Goal: Check status: Check status

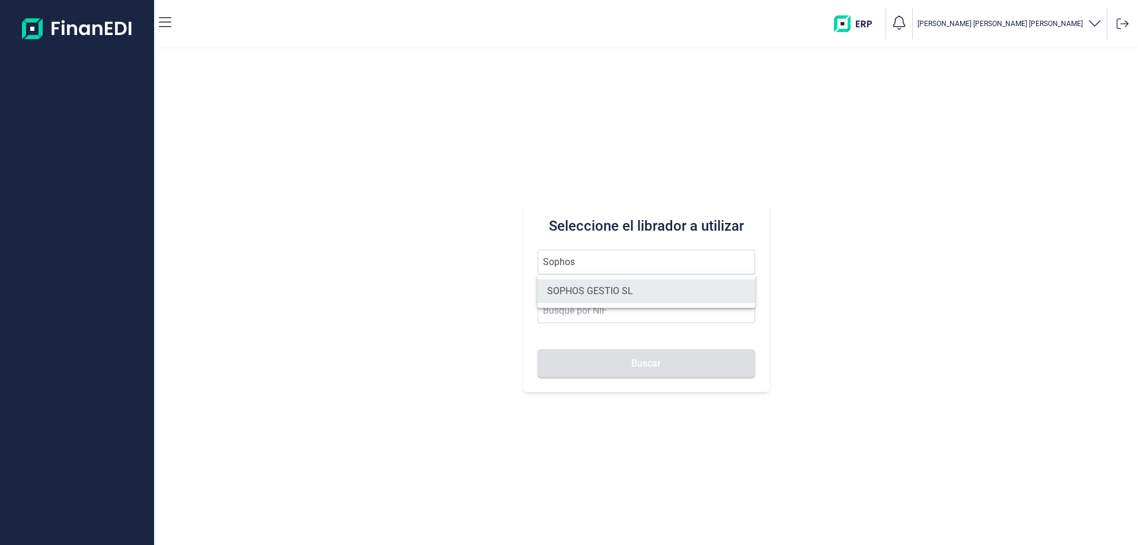
click at [626, 289] on li "SOPHOS GESTIO SL" at bounding box center [646, 291] width 217 height 24
type input "SOPHOS GESTIO SL"
type input "B60148996"
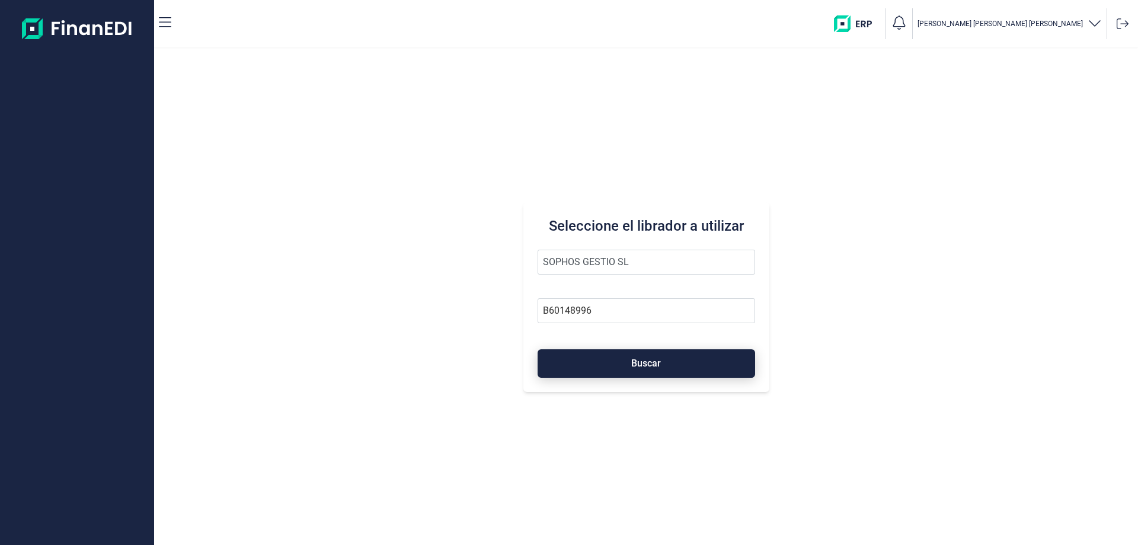
click at [679, 376] on button "Buscar" at bounding box center [646, 363] width 217 height 28
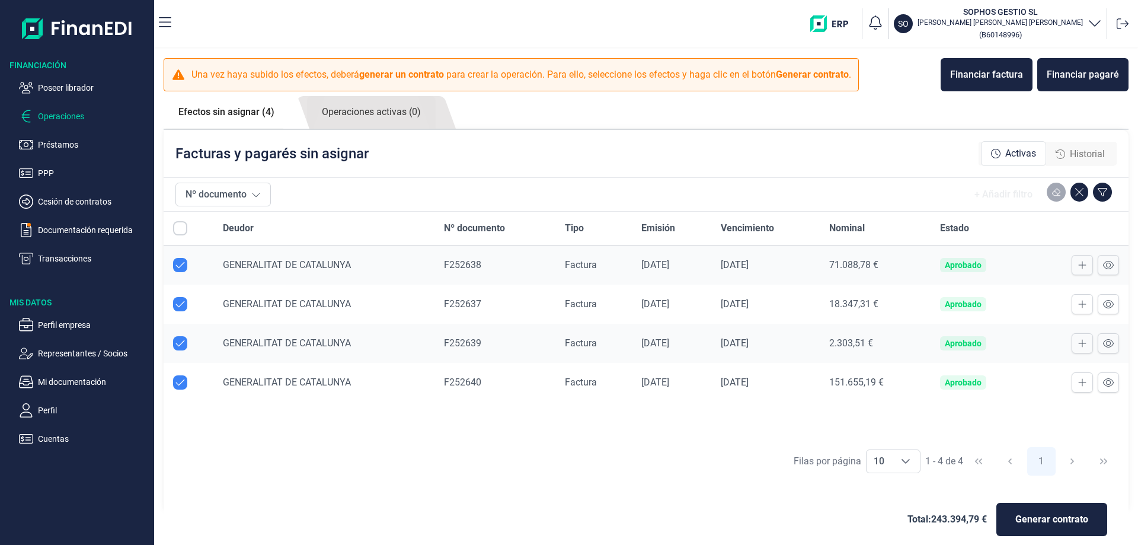
checkbox input "true"
